Goal: Transaction & Acquisition: Purchase product/service

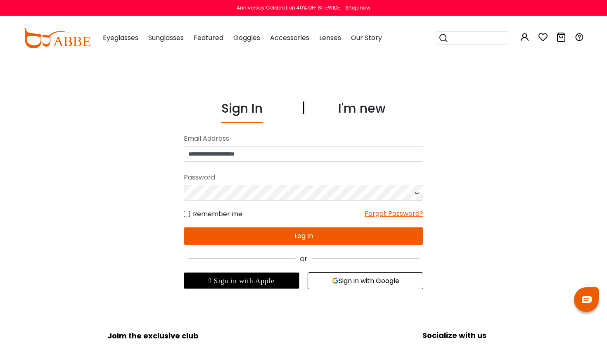
click at [277, 237] on button "Log In" at bounding box center [303, 235] width 239 height 17
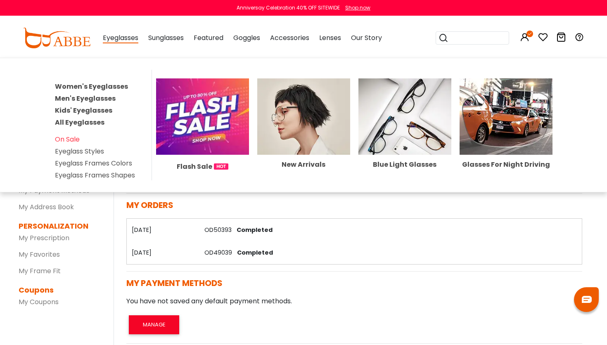
click at [102, 99] on link "Men's Eyeglasses" at bounding box center [85, 98] width 61 height 9
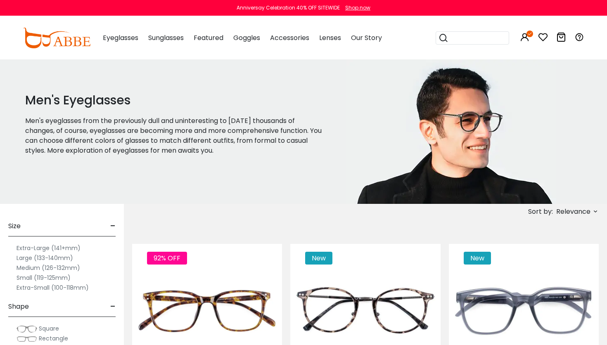
click at [44, 247] on label "Extra-Large (141+mm)" at bounding box center [49, 248] width 64 height 10
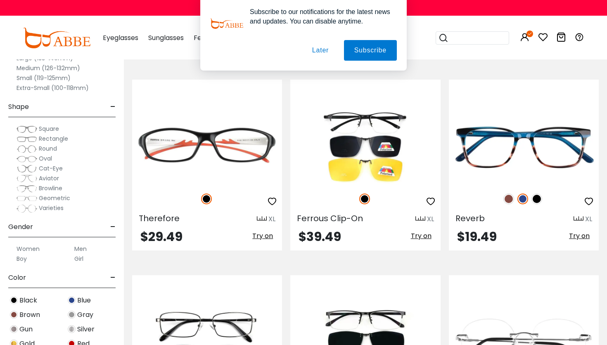
scroll to position [1018, 0]
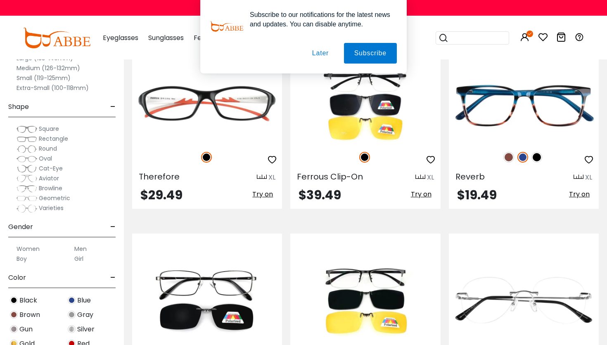
click at [314, 53] on button "Later" at bounding box center [320, 53] width 37 height 21
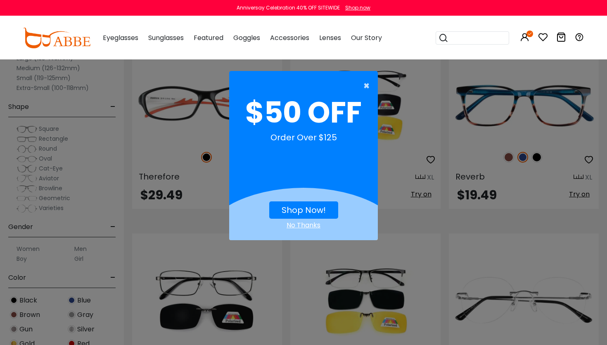
click at [366, 87] on span "×" at bounding box center [368, 86] width 10 height 17
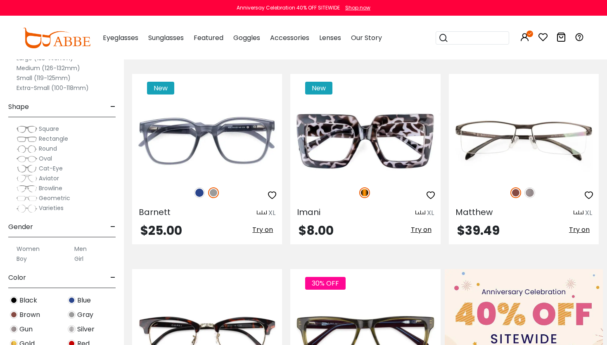
scroll to position [241, 0]
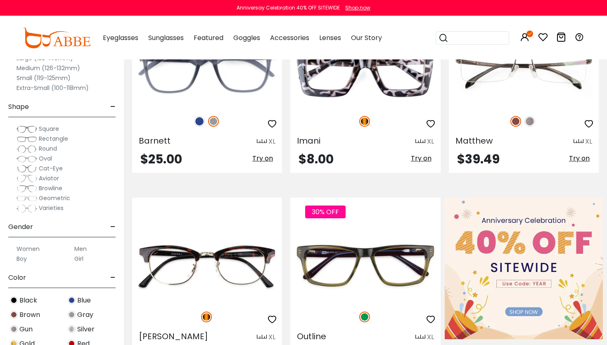
click at [44, 188] on span "Browline" at bounding box center [51, 188] width 24 height 8
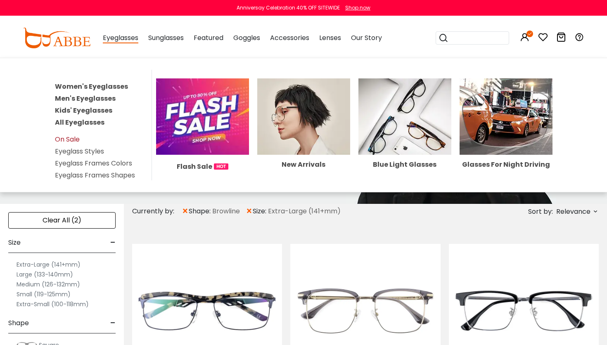
click at [65, 138] on link "On Sale" at bounding box center [67, 139] width 25 height 9
